Goal: Check status: Check status

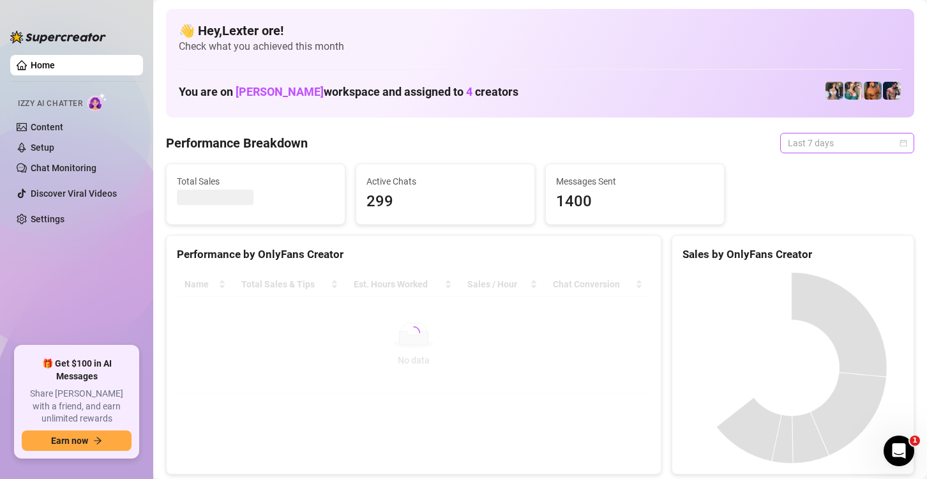
click at [857, 148] on span "Last 7 days" at bounding box center [847, 142] width 119 height 19
click at [805, 273] on canvas at bounding box center [791, 367] width 218 height 191
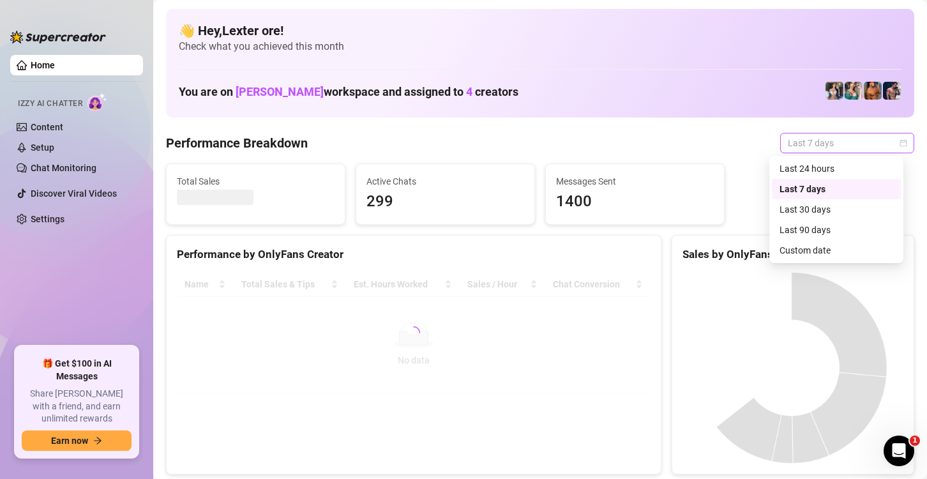
click at [836, 143] on span "Last 7 days" at bounding box center [847, 142] width 119 height 19
click at [806, 246] on div "Custom date" at bounding box center [836, 250] width 114 height 14
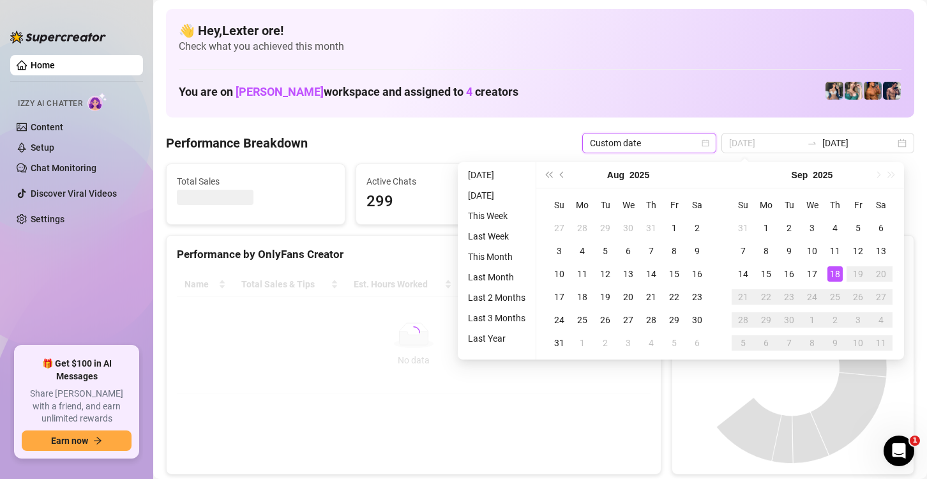
click at [836, 269] on div "18" at bounding box center [834, 273] width 15 height 15
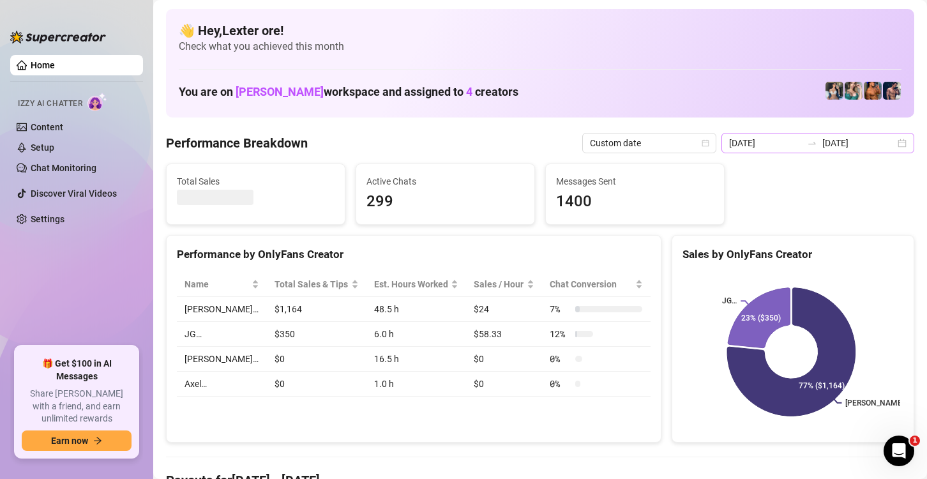
drag, startPoint x: 776, startPoint y: 152, endPoint x: 777, endPoint y: 146, distance: 6.7
click at [774, 151] on div "[DATE] [DATE]" at bounding box center [817, 143] width 193 height 20
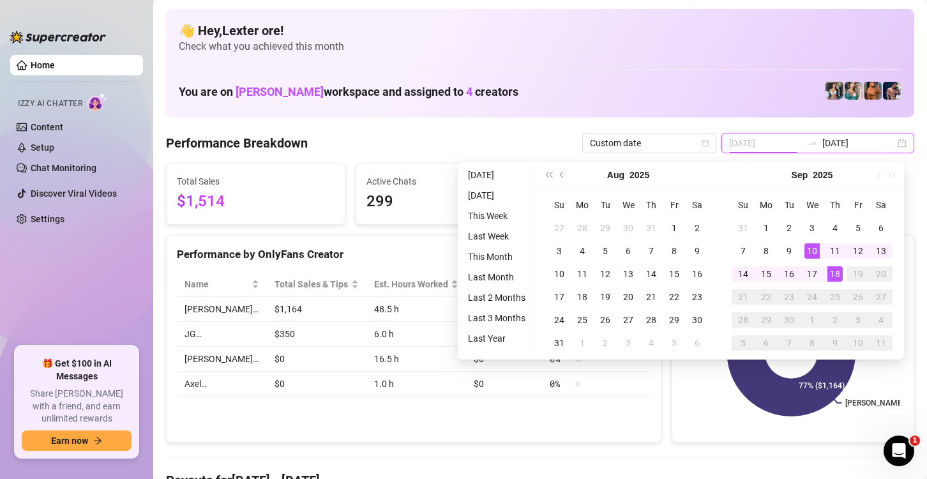
type input "[DATE]"
click at [834, 276] on div "18" at bounding box center [834, 273] width 15 height 15
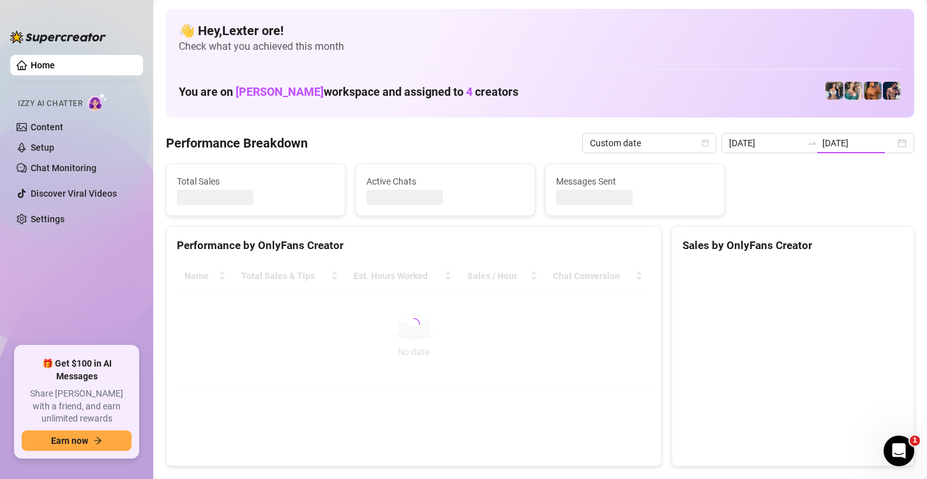
type input "[DATE]"
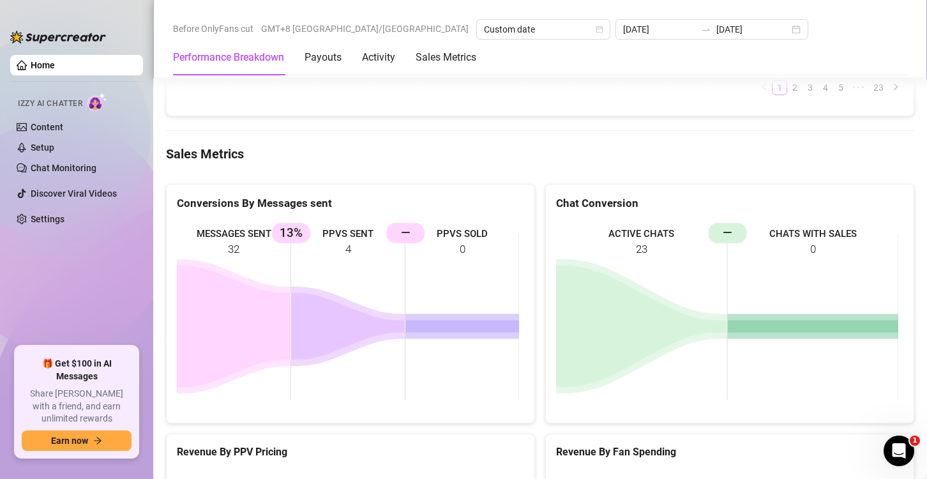
scroll to position [1605, 0]
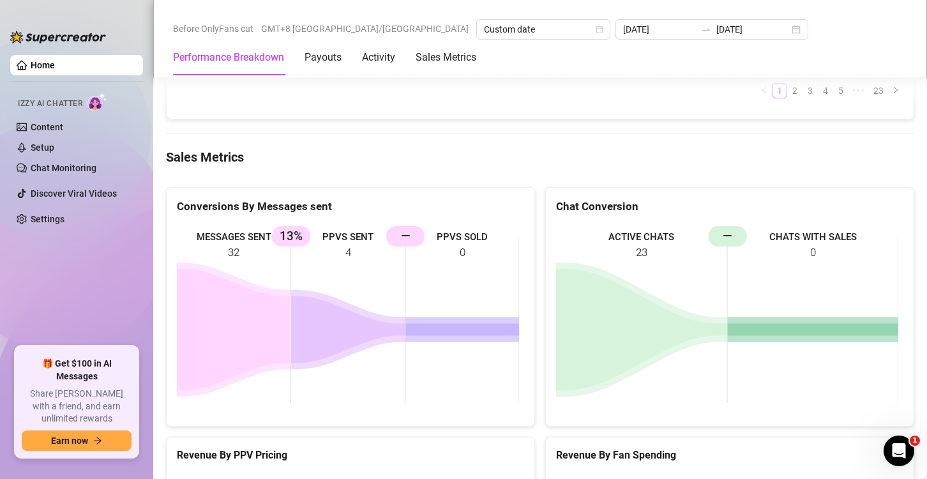
drag, startPoint x: 620, startPoint y: 238, endPoint x: 920, endPoint y: 254, distance: 301.1
click at [840, 249] on rect at bounding box center [727, 319] width 342 height 191
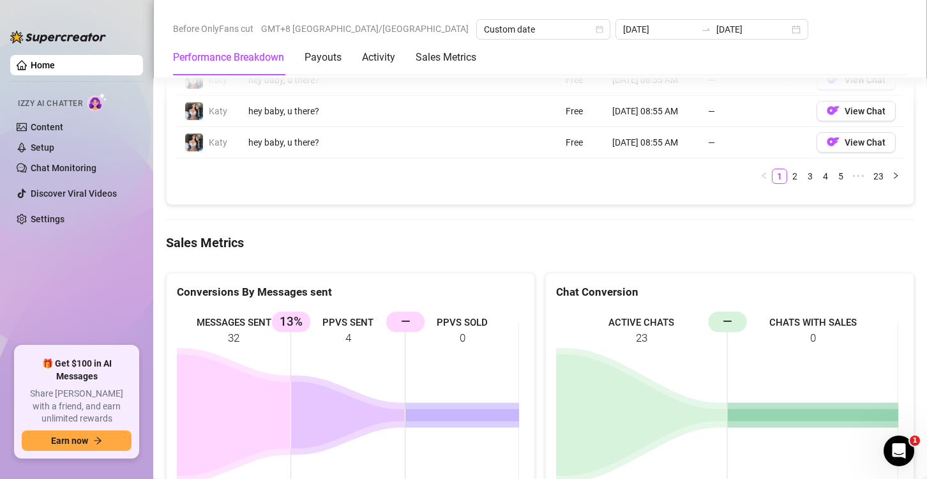
drag, startPoint x: 823, startPoint y: 252, endPoint x: 716, endPoint y: 232, distance: 109.7
click at [716, 234] on Metrics "Sales Metrics" at bounding box center [540, 243] width 748 height 18
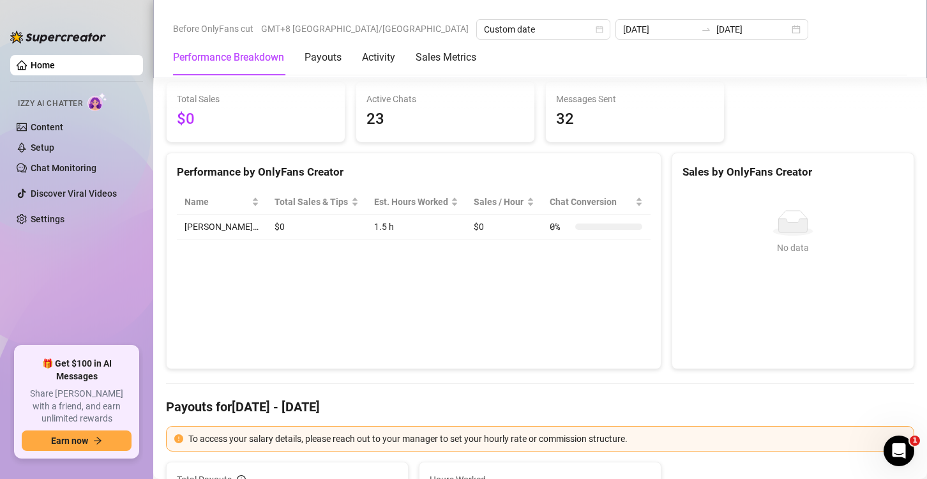
scroll to position [0, 0]
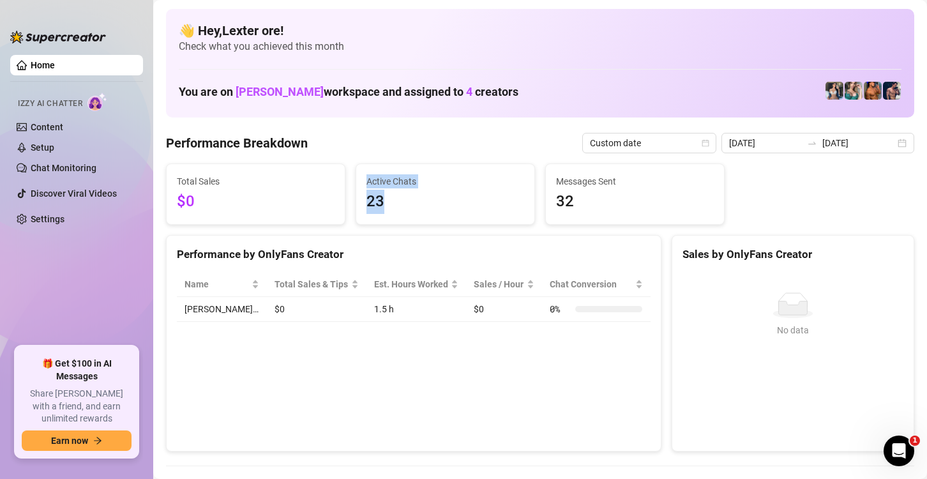
drag, startPoint x: 389, startPoint y: 209, endPoint x: 367, endPoint y: 197, distance: 25.1
click at [336, 191] on div "Total Sales $0 Active Chats 23 Messages Sent 32" at bounding box center [540, 193] width 758 height 61
drag, startPoint x: 627, startPoint y: 204, endPoint x: 548, endPoint y: 191, distance: 80.2
click at [548, 191] on div "Messages Sent 32" at bounding box center [635, 194] width 178 height 60
click at [380, 378] on div "Performance by OnlyFans Creator Name Total Sales & Tips Est. Hours Worked Sales…" at bounding box center [413, 343] width 495 height 217
